Goal: Information Seeking & Learning: Learn about a topic

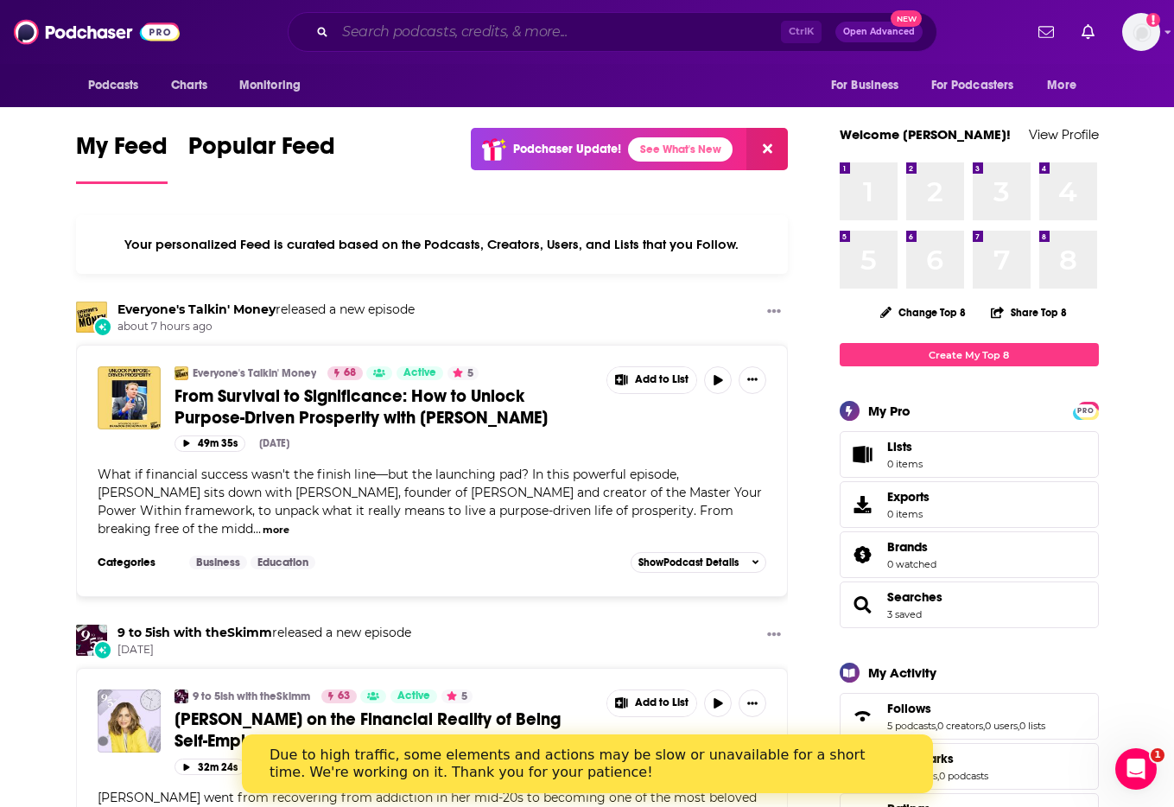
click at [366, 28] on input "Search podcasts, credits, & more..." at bounding box center [558, 32] width 446 height 28
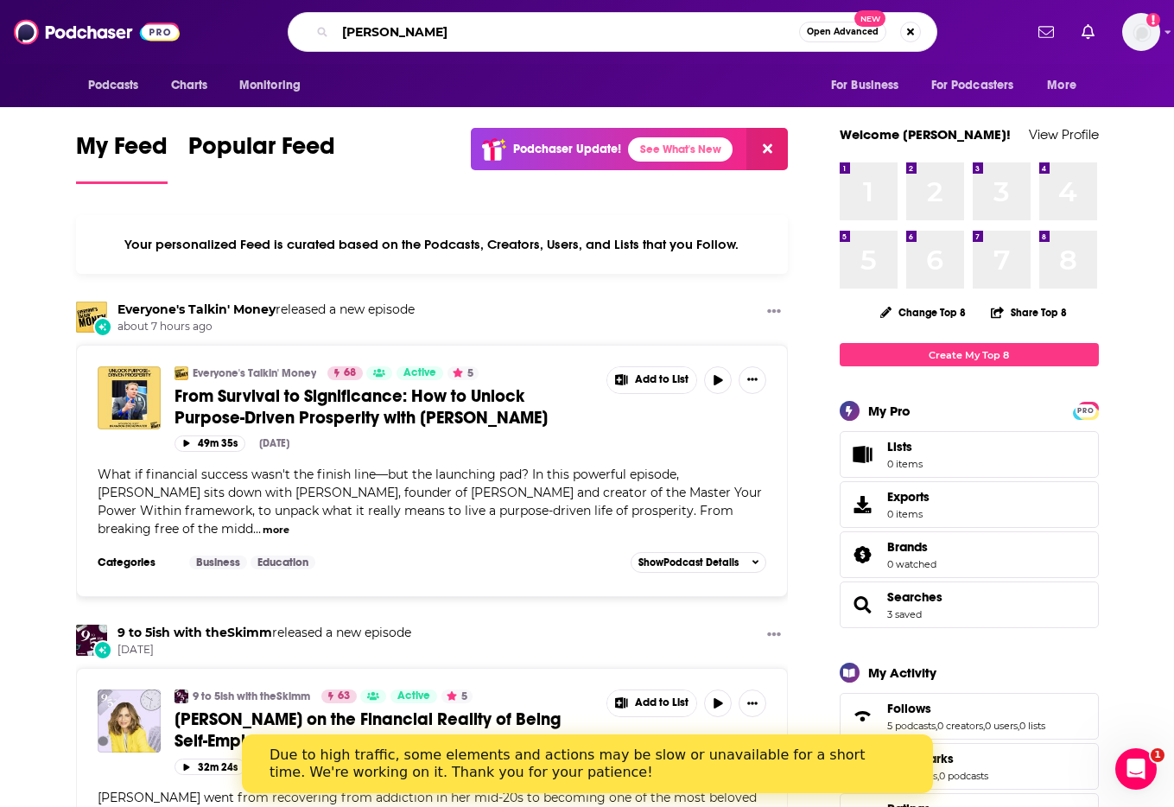
type input "[PERSON_NAME]"
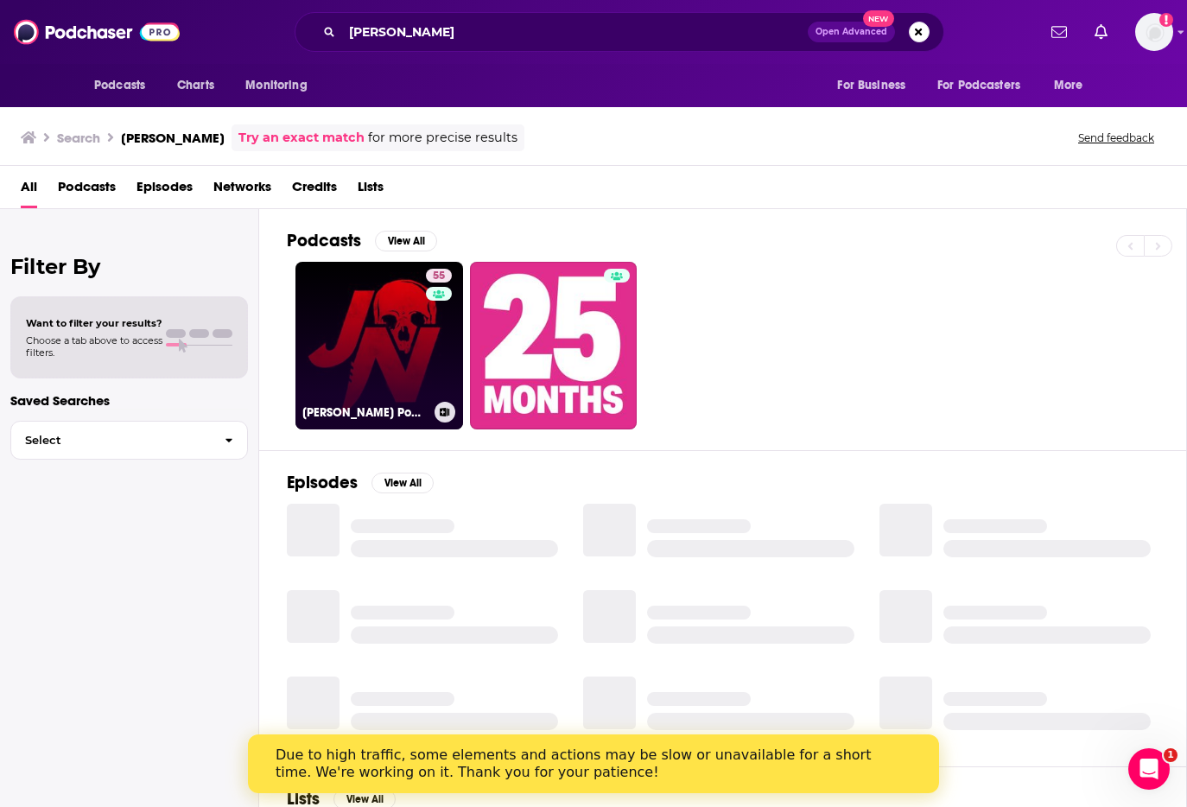
click at [371, 324] on link "55 [PERSON_NAME] Podcast" at bounding box center [379, 346] width 168 height 168
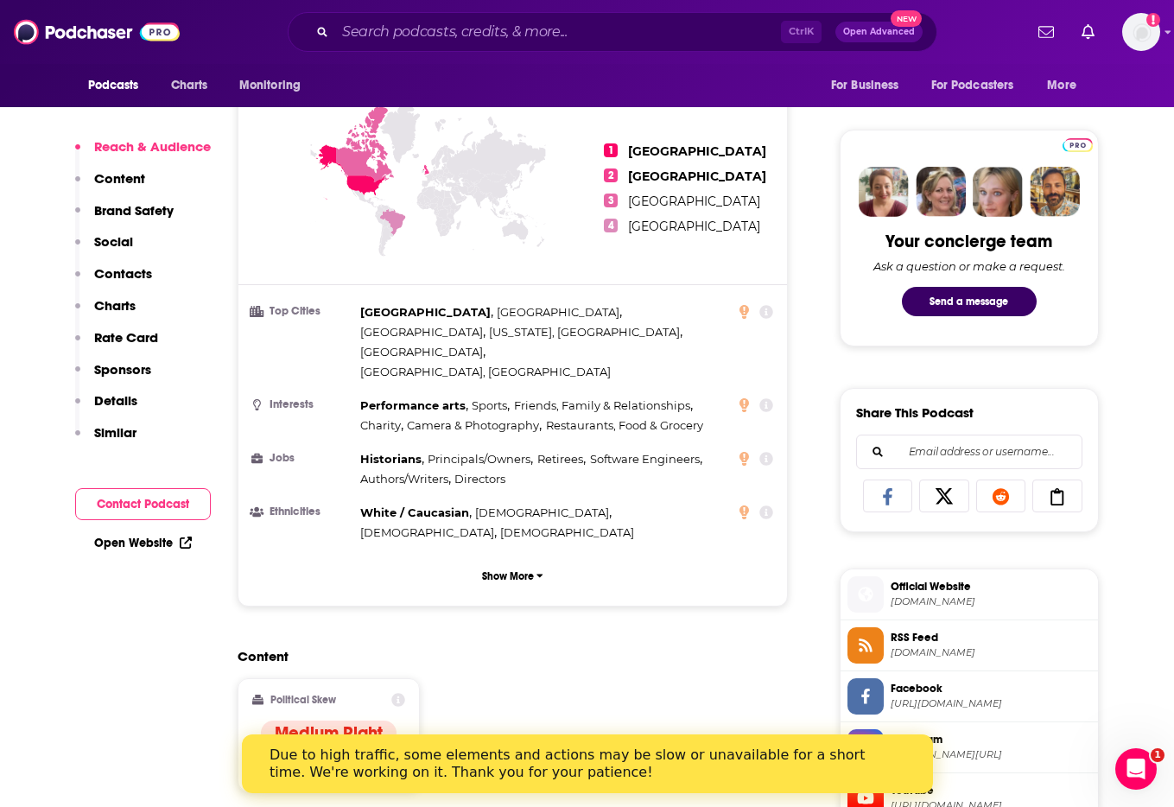
scroll to position [777, 0]
